Goal: Use online tool/utility: Utilize a website feature to perform a specific function

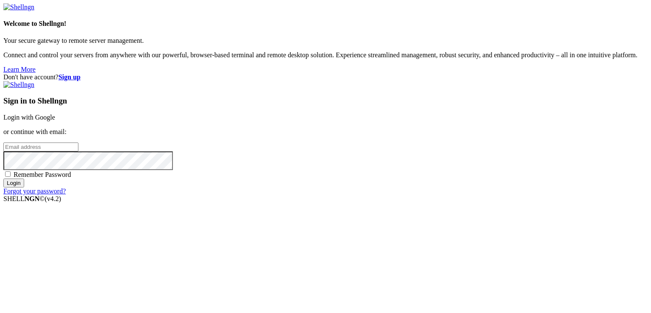
click at [55, 114] on link "Login with Google" at bounding box center [29, 117] width 52 height 7
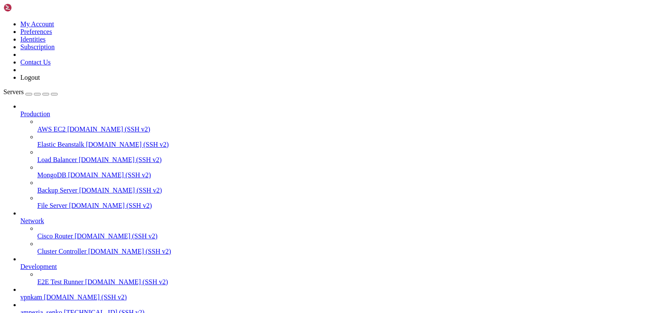
scroll to position [74, 0]
click at [42, 293] on span "vpnkam" at bounding box center [31, 296] width 22 height 7
drag, startPoint x: 312, startPoint y: 612, endPoint x: 8, endPoint y: 605, distance: 303.9
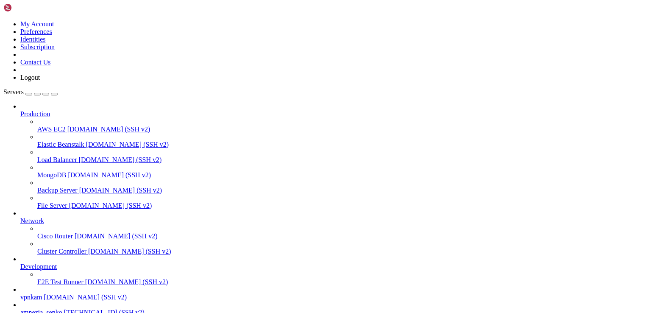
drag, startPoint x: 7, startPoint y: 662, endPoint x: 44, endPoint y: 747, distance: 93.2
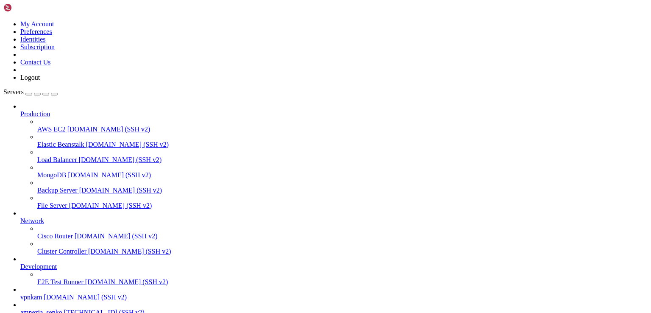
scroll to position [8796, 0]
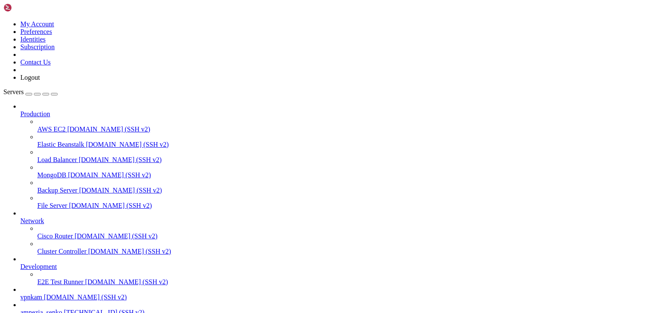
scroll to position [8573, 0]
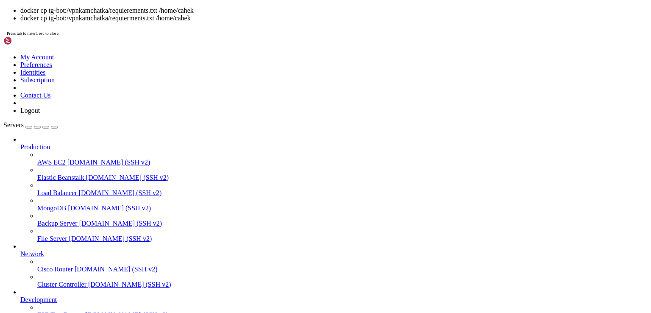
scroll to position [8738, 0]
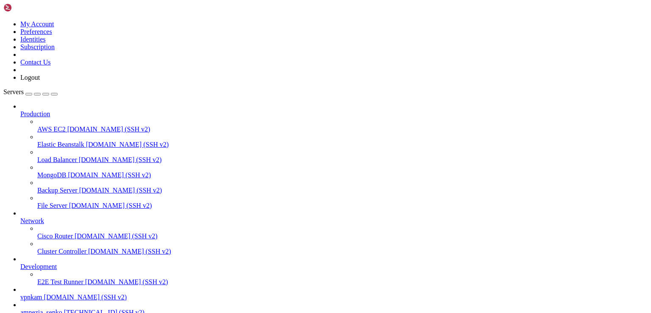
drag, startPoint x: 7, startPoint y: 710, endPoint x: 28, endPoint y: 720, distance: 23.1
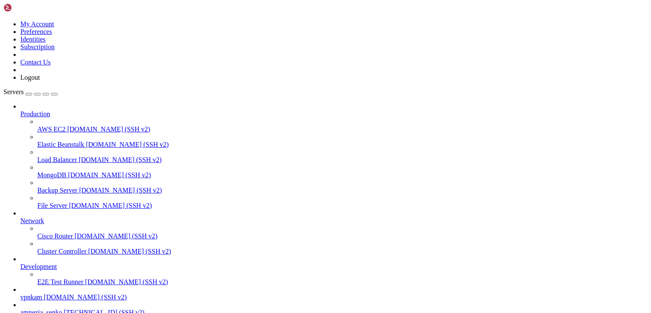
drag, startPoint x: 110, startPoint y: 755, endPoint x: 346, endPoint y: 748, distance: 236.6
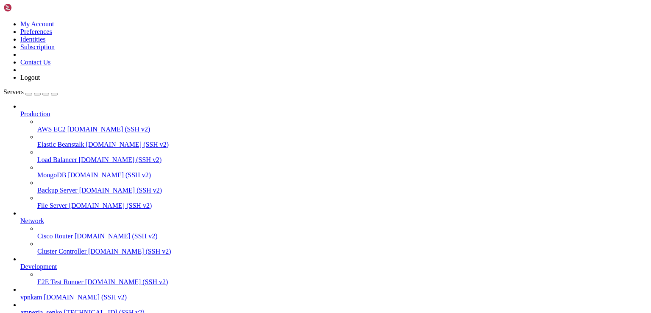
scroll to position [9192, 0]
drag, startPoint x: 67, startPoint y: 751, endPoint x: 8, endPoint y: 743, distance: 58.9
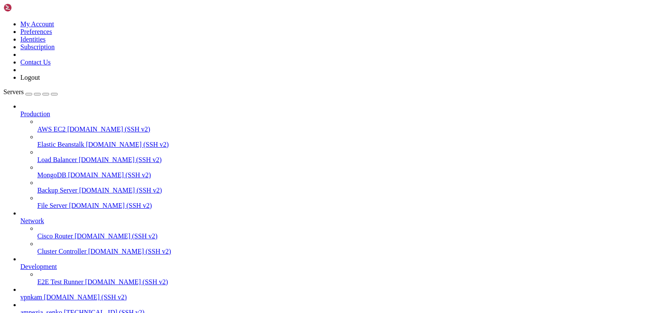
scroll to position [9250, 0]
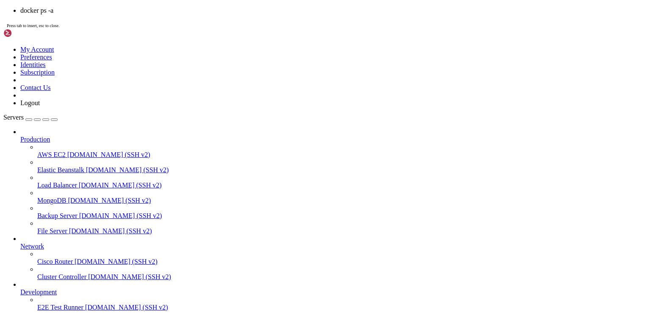
scroll to position [9308, 0]
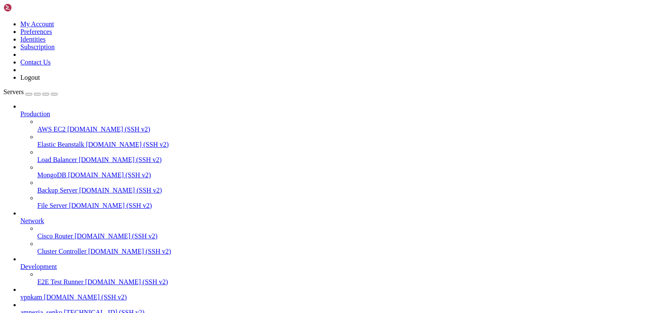
scroll to position [8194, 0]
